Goal: Information Seeking & Learning: Learn about a topic

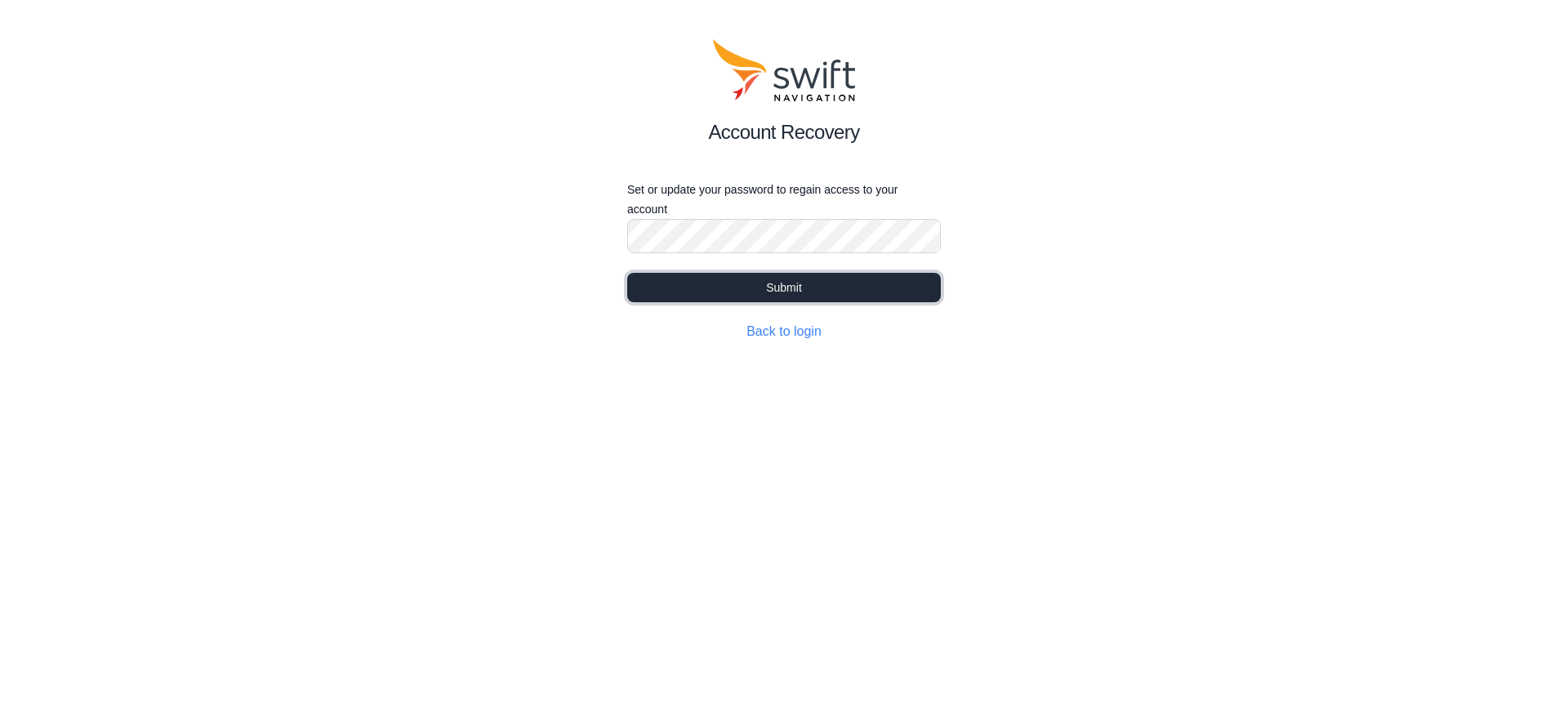
click at [791, 299] on button "Submit" at bounding box center [784, 288] width 314 height 30
select select
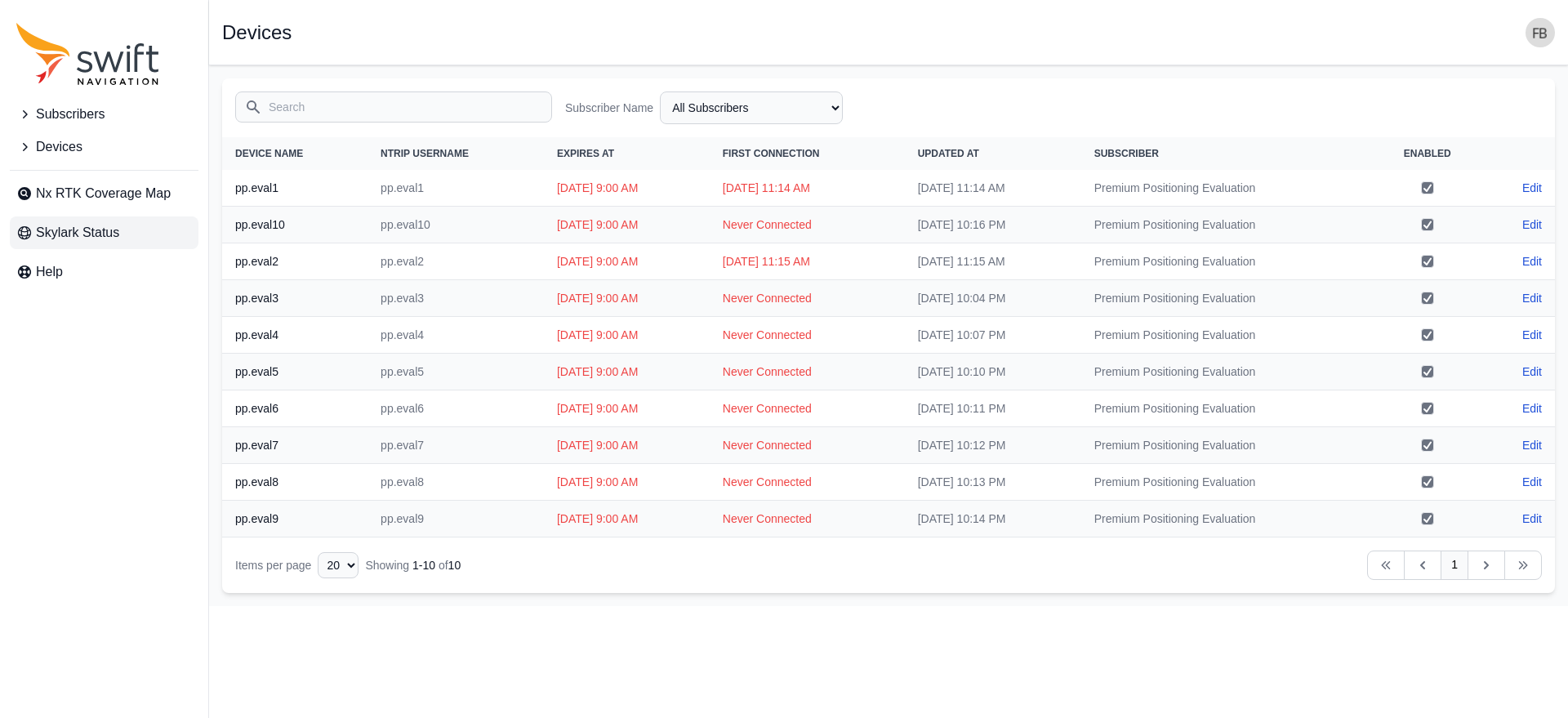
click at [52, 233] on span "Skylark Status" at bounding box center [77, 233] width 84 height 19
click at [84, 190] on span "Nx RTK Coverage Map" at bounding box center [102, 193] width 134 height 19
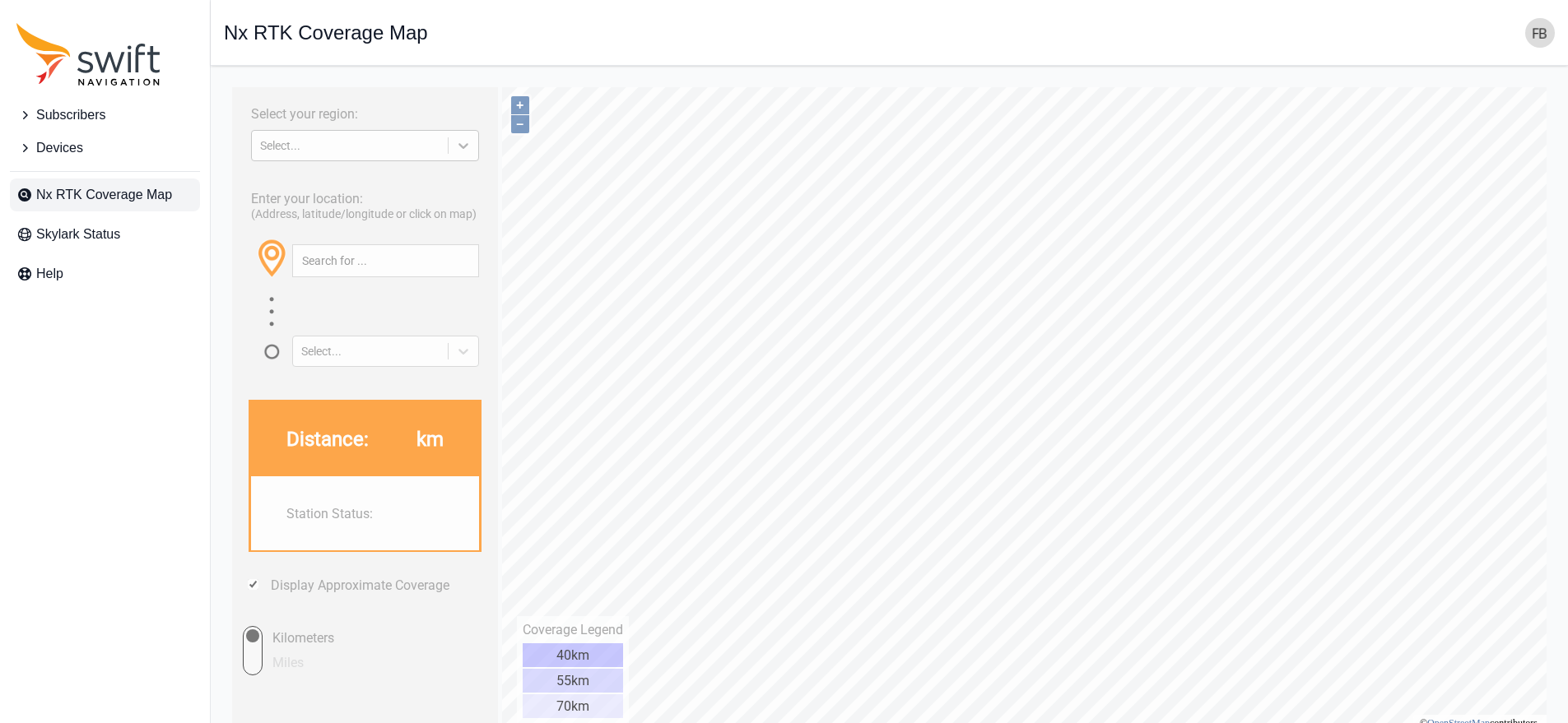
click at [470, 143] on icon at bounding box center [463, 145] width 16 height 16
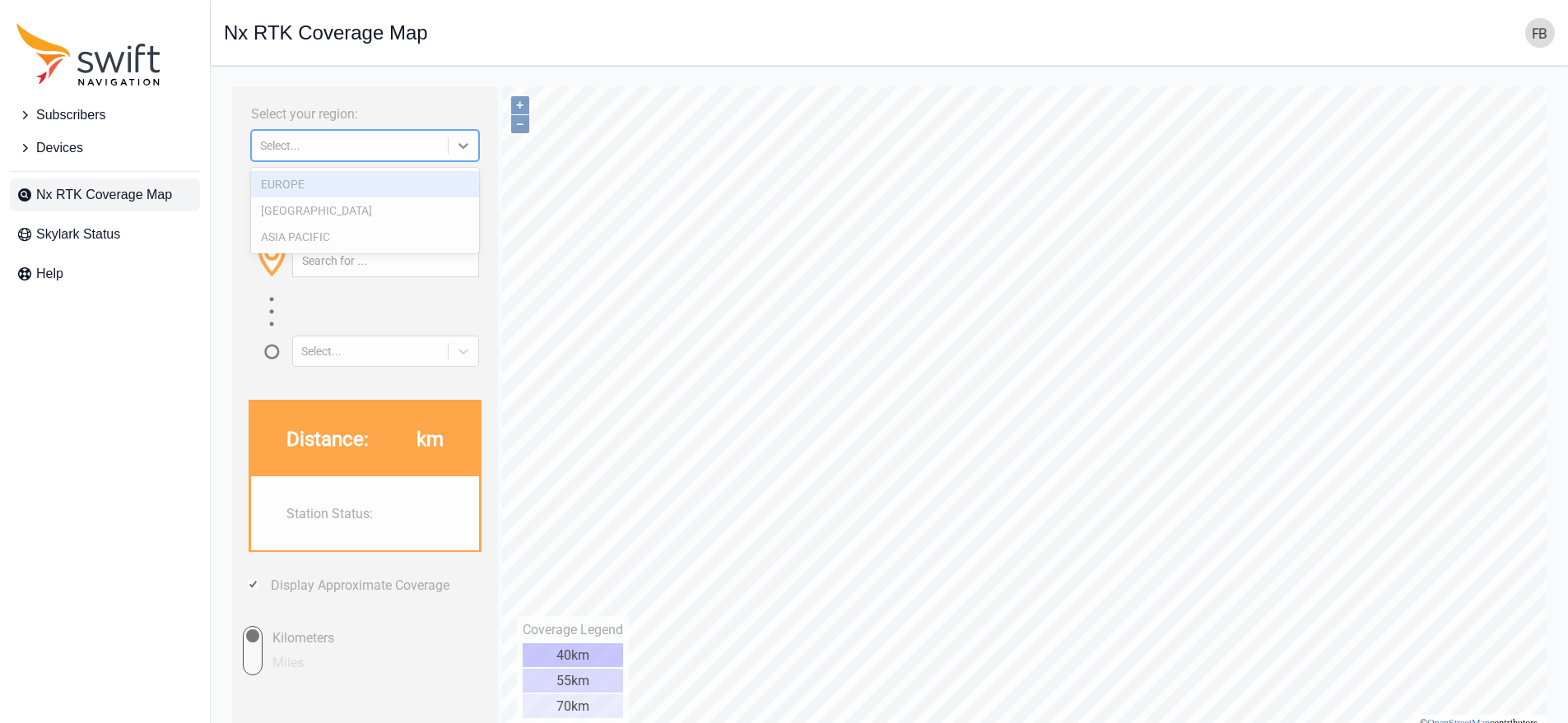
click at [372, 179] on div "EUROPE" at bounding box center [366, 184] width 228 height 26
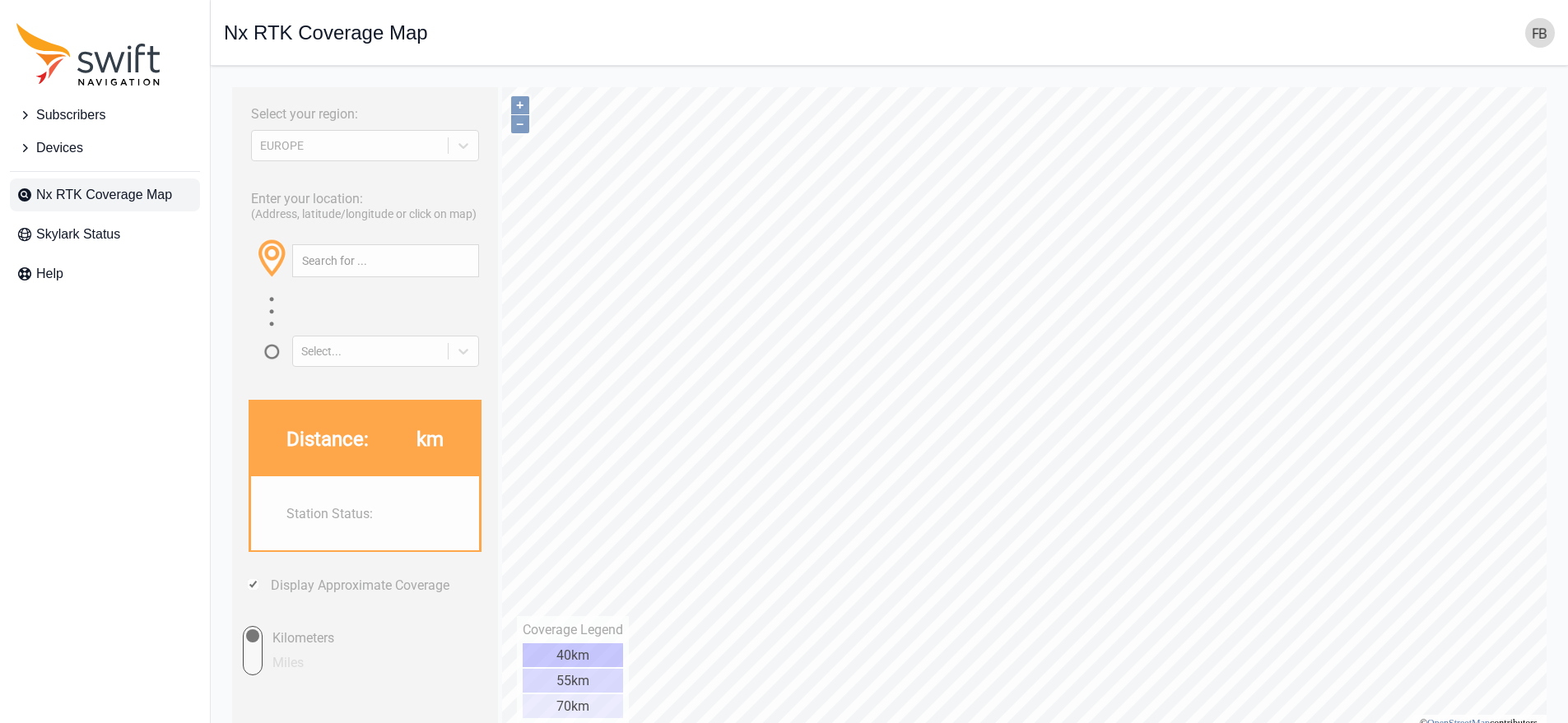
click at [28, 146] on icon "Sidenav" at bounding box center [24, 147] width 16 height 16
click at [26, 146] on icon "Sidenav" at bounding box center [24, 147] width 16 height 16
click at [27, 117] on icon "Sidenav" at bounding box center [24, 115] width 16 height 16
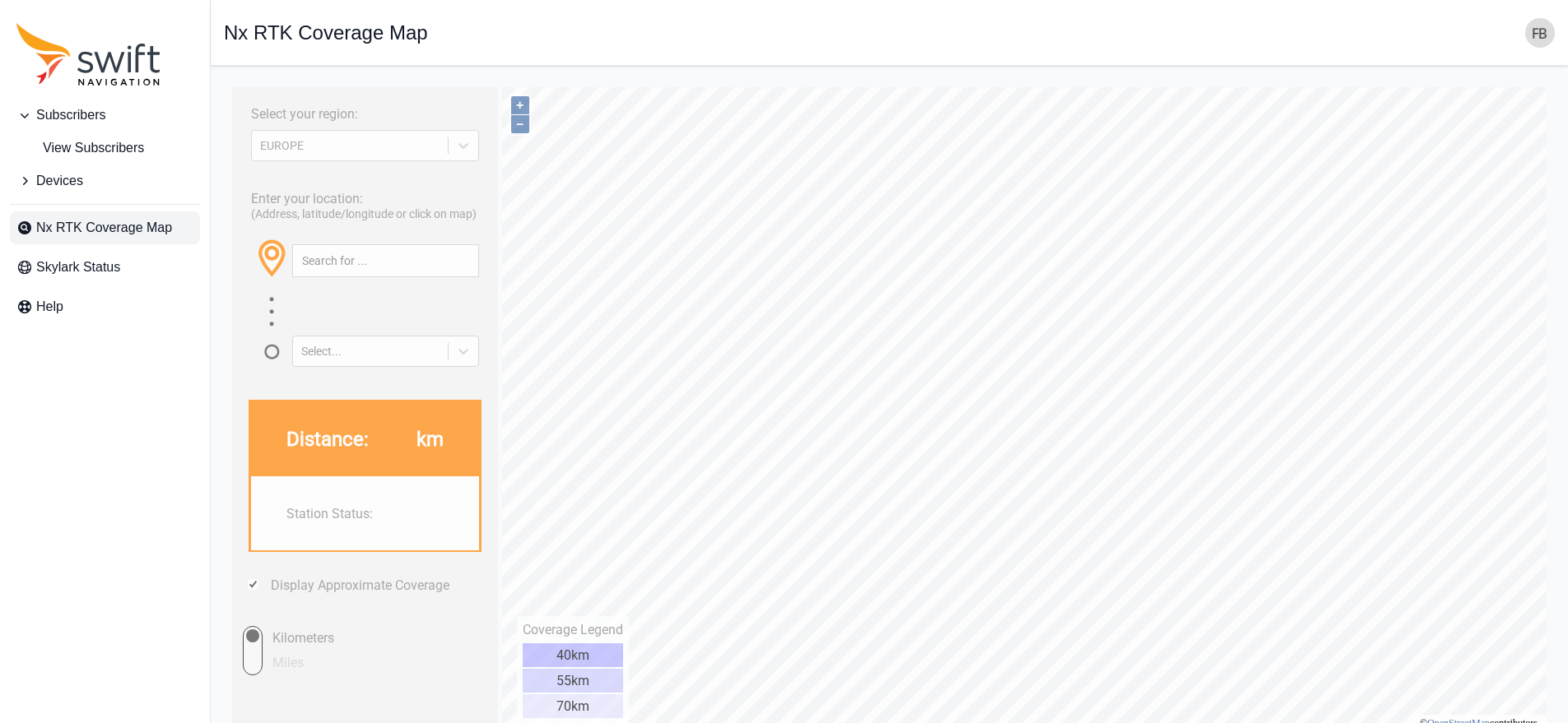
click at [27, 112] on icon "Sidenav" at bounding box center [24, 115] width 16 height 16
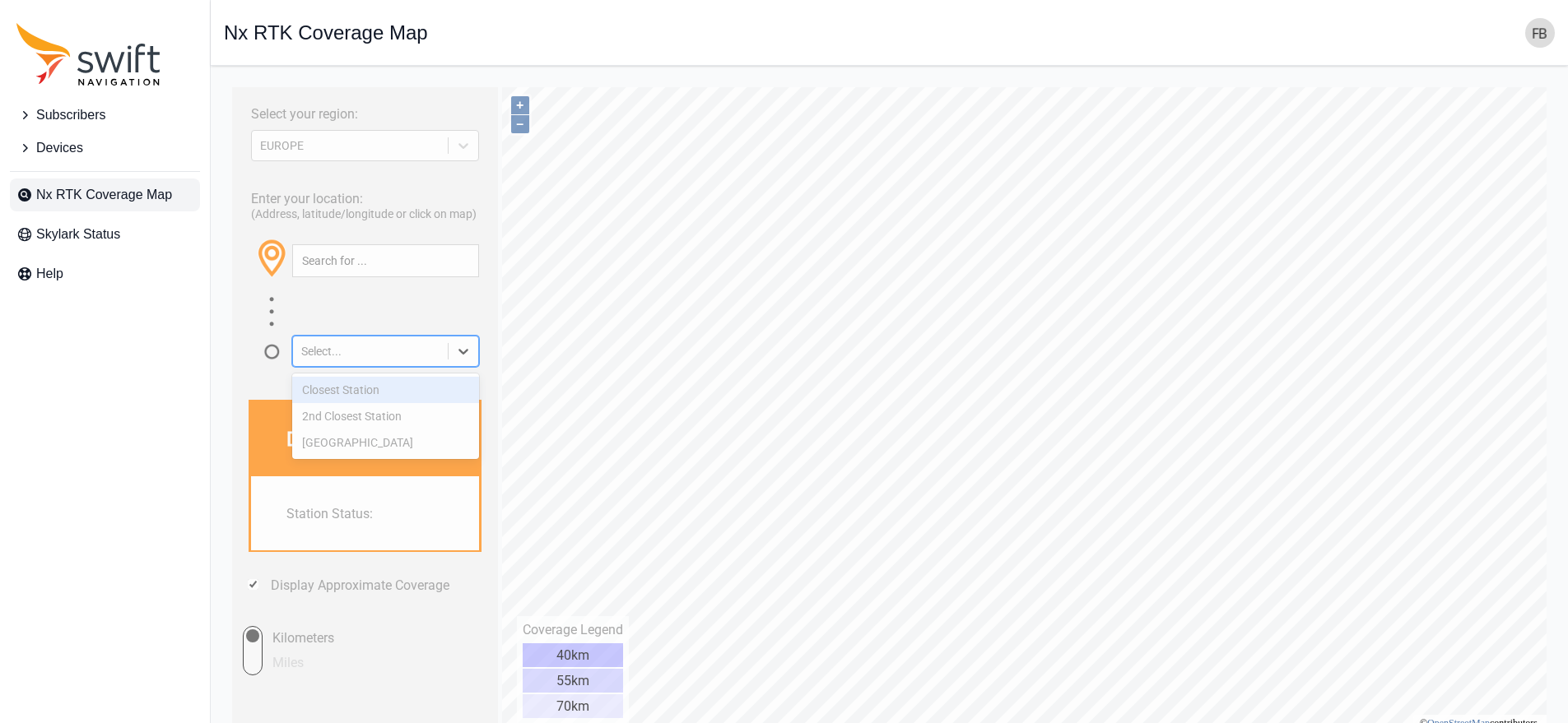
click at [464, 350] on icon at bounding box center [463, 351] width 16 height 16
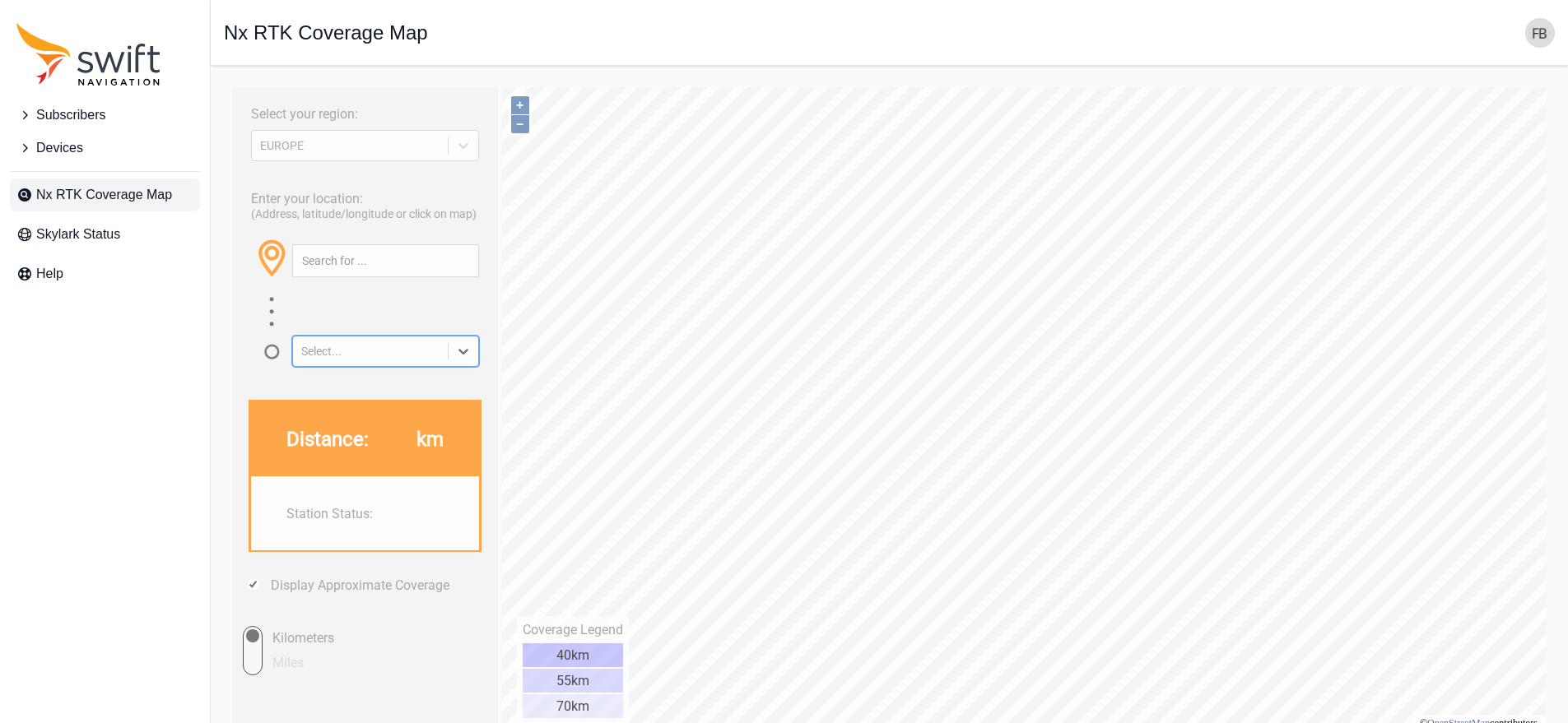
click at [464, 350] on icon at bounding box center [463, 351] width 16 height 16
click at [173, 448] on div "Subscribers Devices Nx RTK Coverage Map Skylark Status Help" at bounding box center [105, 361] width 210 height 723
